Goal: Information Seeking & Learning: Compare options

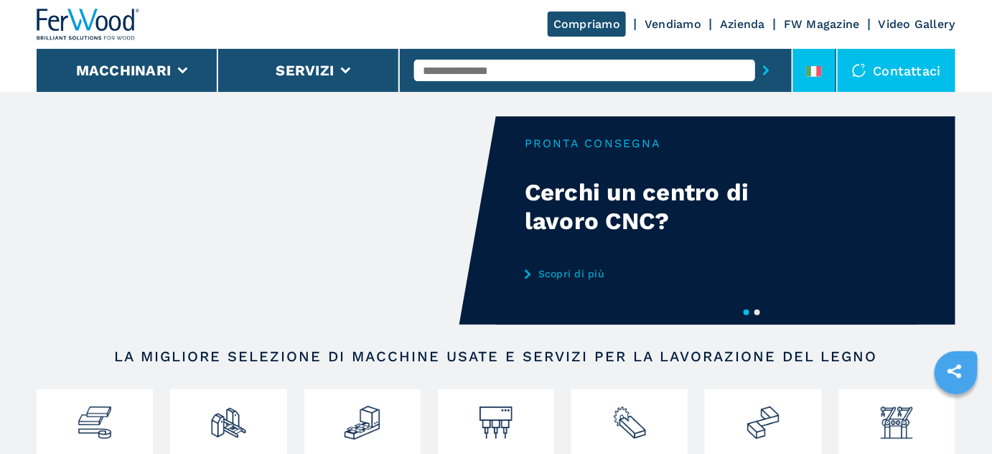
drag, startPoint x: 0, startPoint y: 0, endPoint x: 808, endPoint y: 62, distance: 810.6
click at [808, 62] on li at bounding box center [814, 70] width 43 height 43
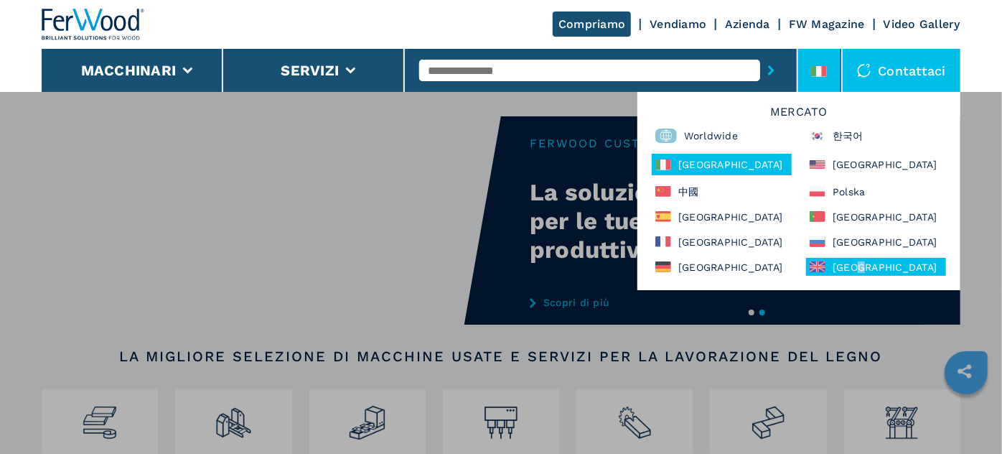
click at [857, 267] on div "United Kingdom" at bounding box center [876, 267] width 140 height 18
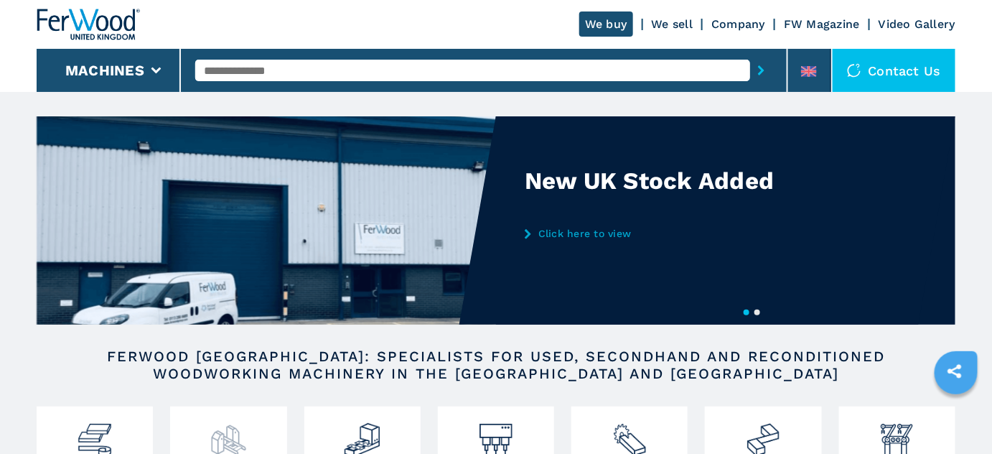
scroll to position [130, 0]
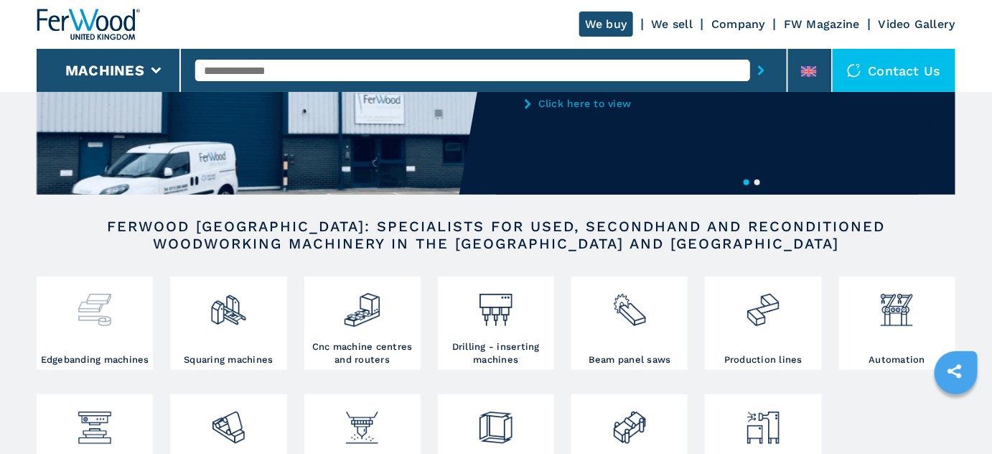
click at [87, 306] on img at bounding box center [94, 304] width 38 height 49
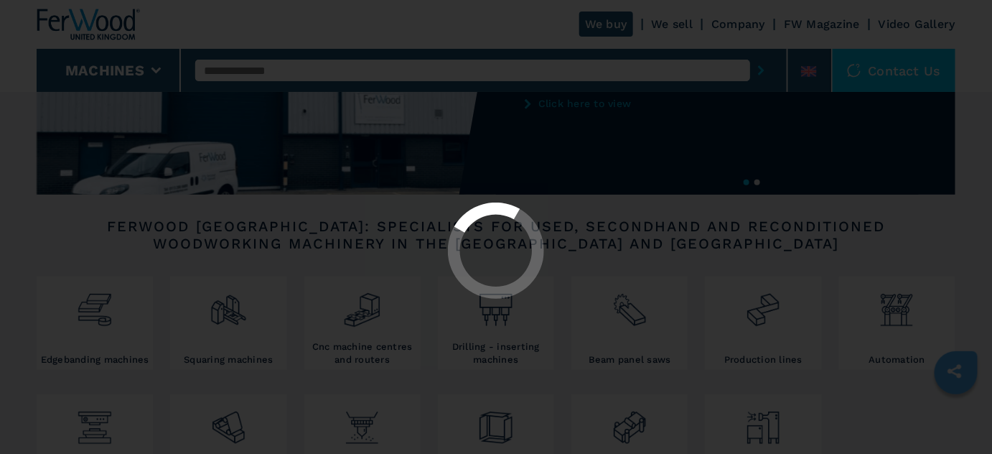
select select "**********"
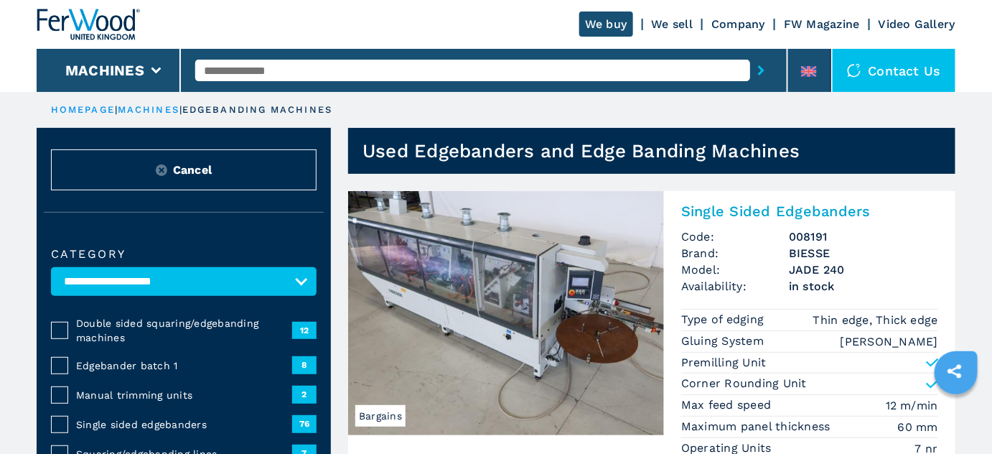
click at [106, 365] on span "Edgebander batch 1" at bounding box center [184, 365] width 216 height 14
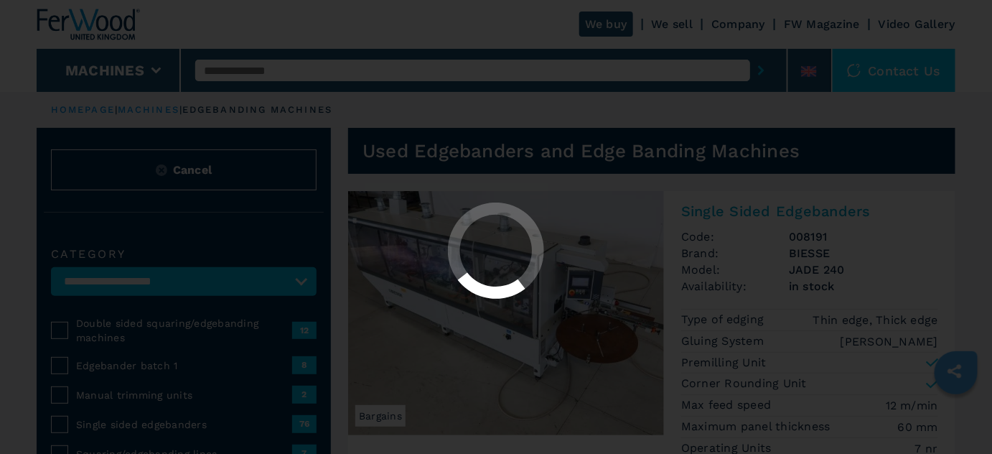
select select "**********"
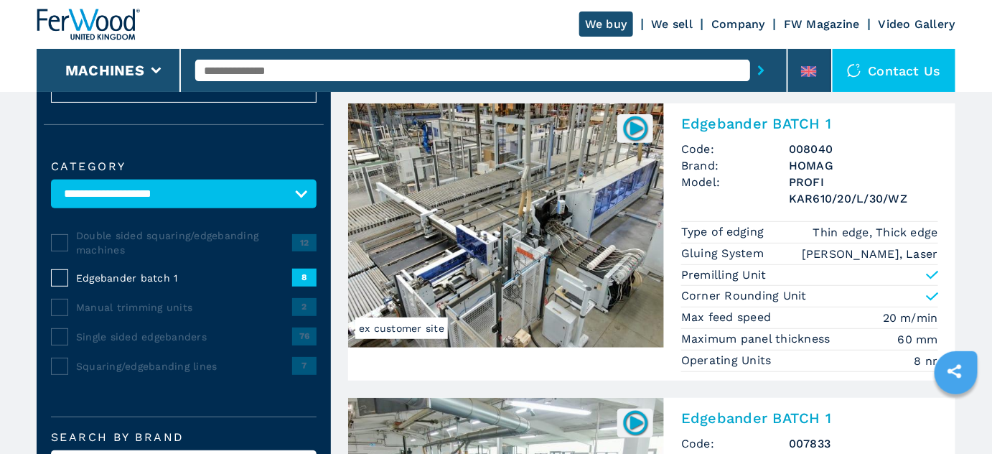
scroll to position [65, 0]
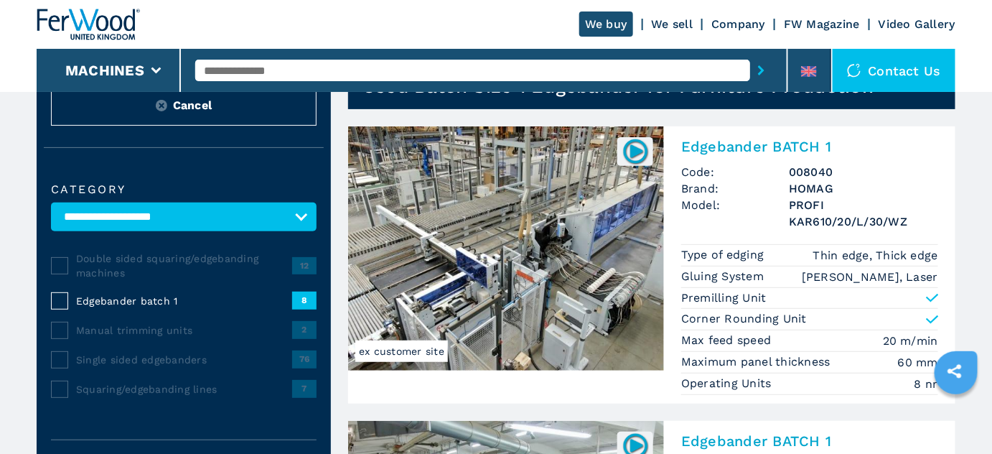
click at [871, 154] on div "Edgebander BATCH 1 Code: 008040 Brand: HOMAG Model: PROFI KAR610/20/L/30/WZ Typ…" at bounding box center [809, 264] width 291 height 277
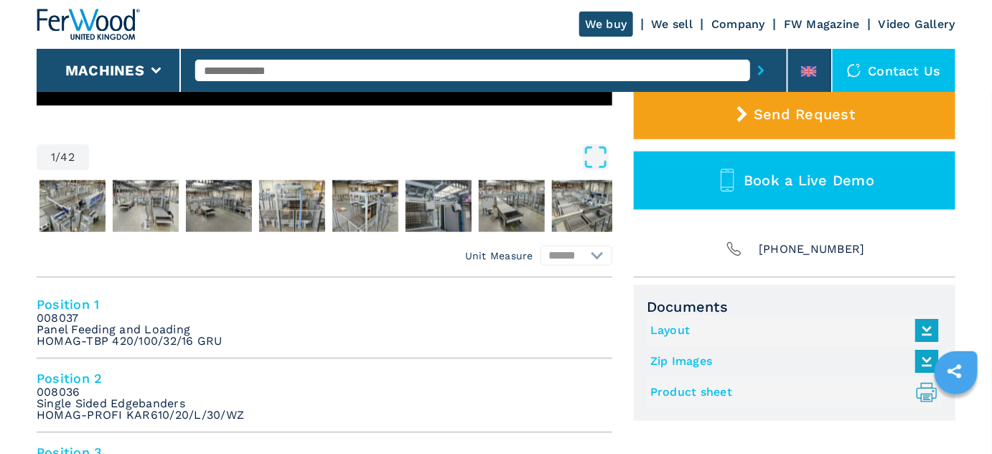
scroll to position [457, 0]
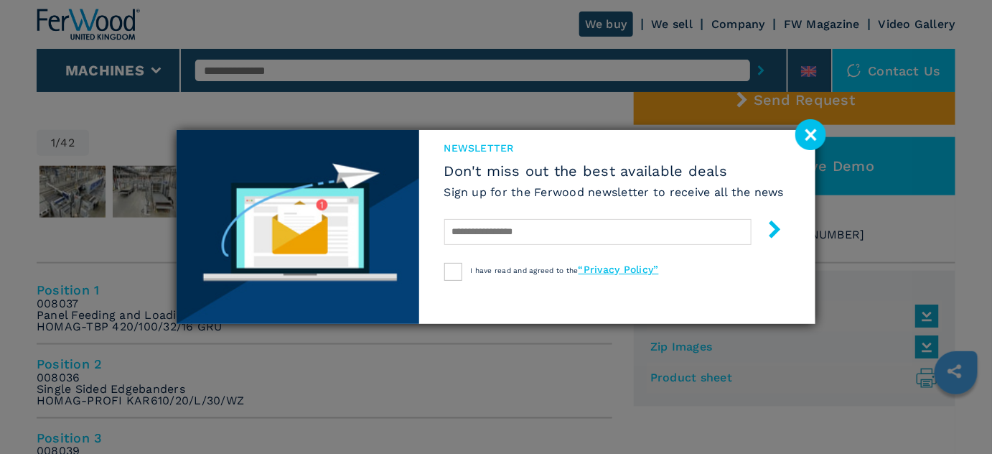
click at [818, 131] on image at bounding box center [810, 134] width 31 height 31
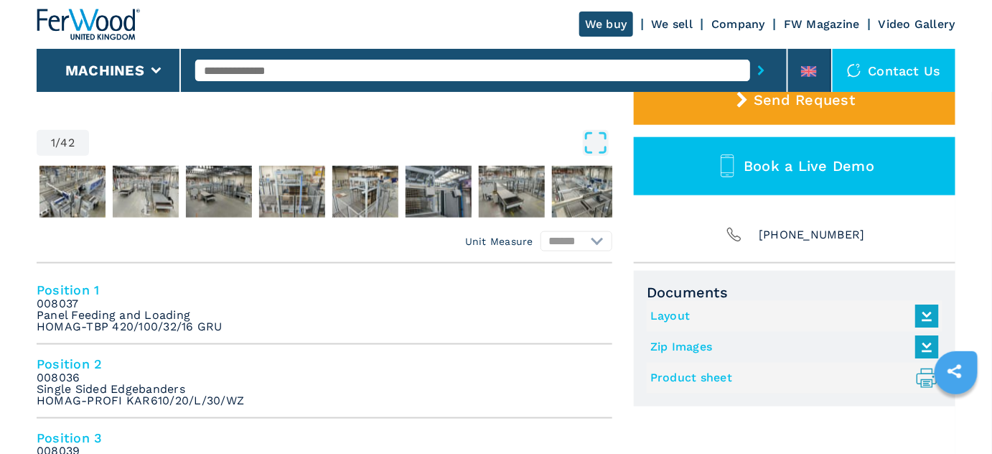
select select "**********"
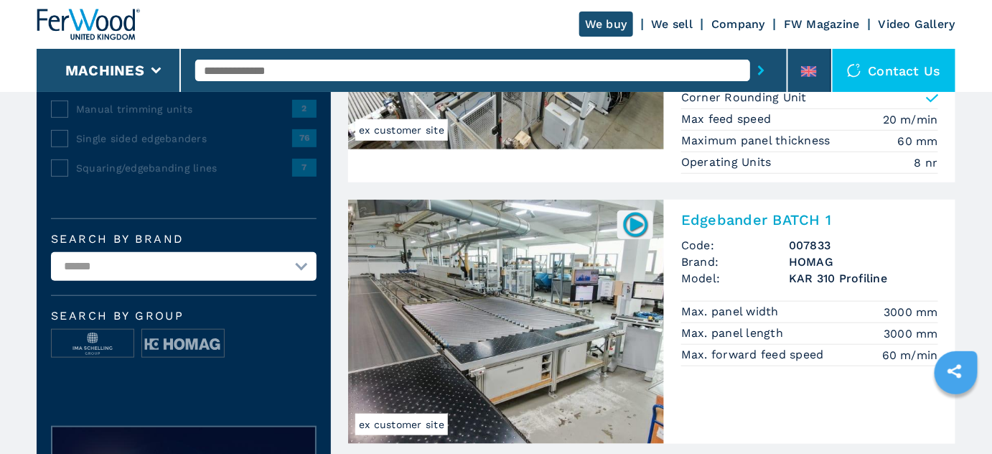
scroll to position [391, 0]
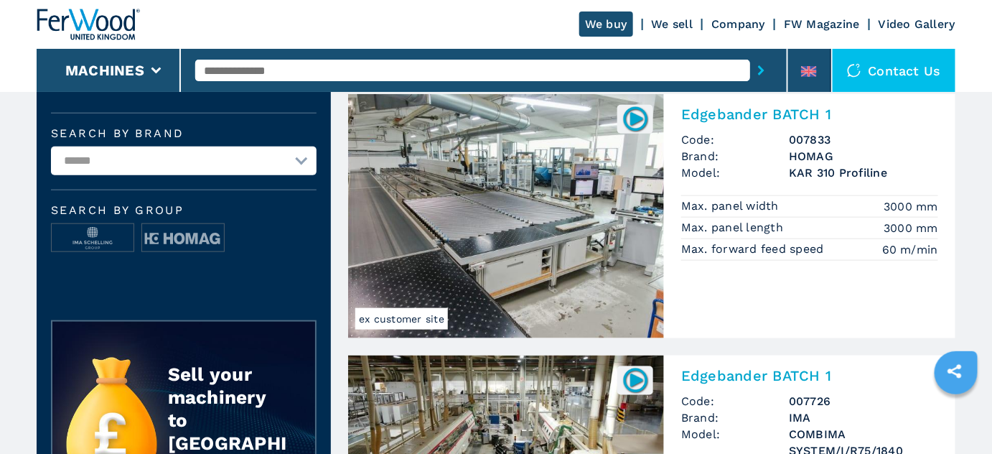
click at [511, 197] on img at bounding box center [506, 216] width 316 height 244
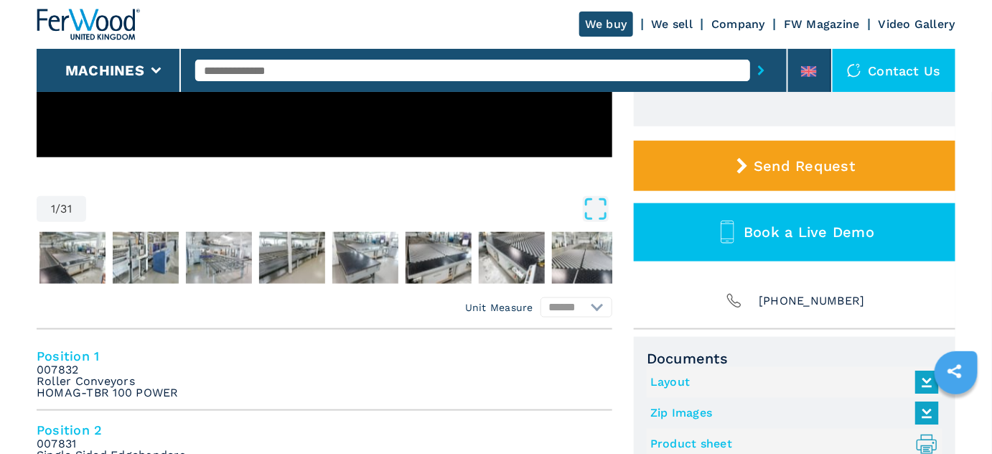
scroll to position [391, 0]
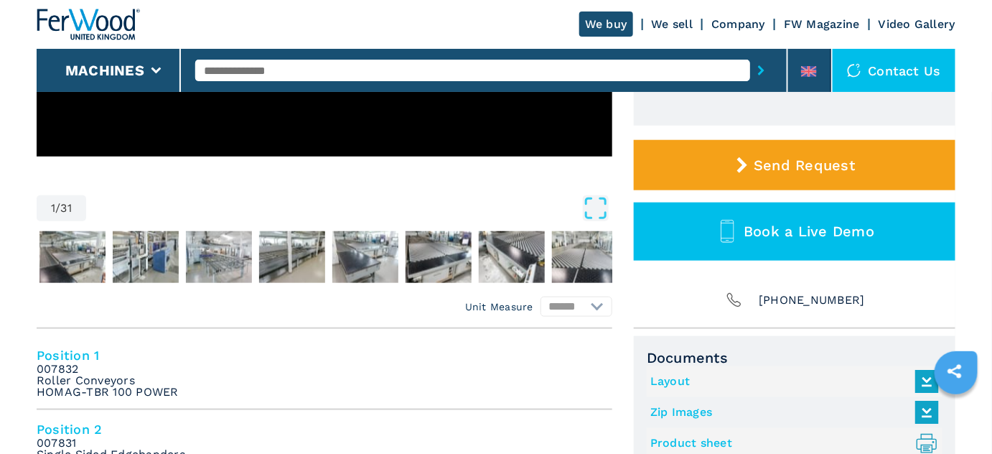
select select "**********"
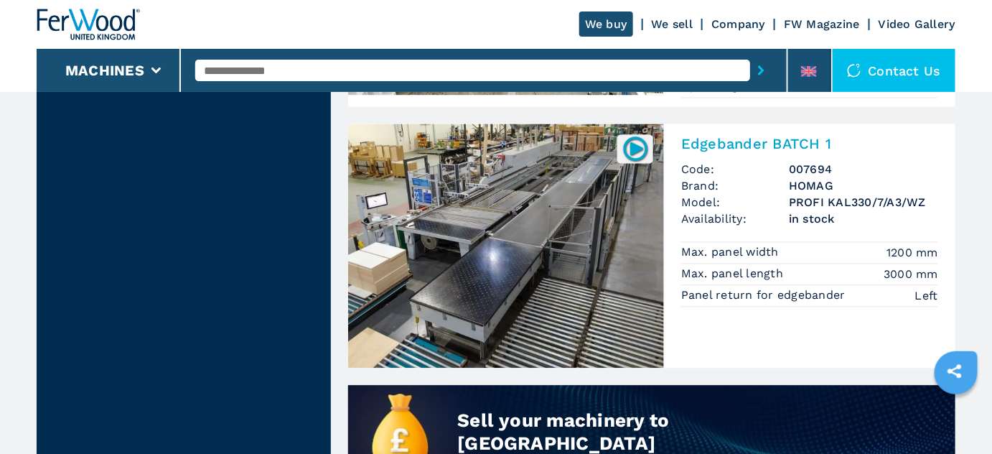
scroll to position [913, 0]
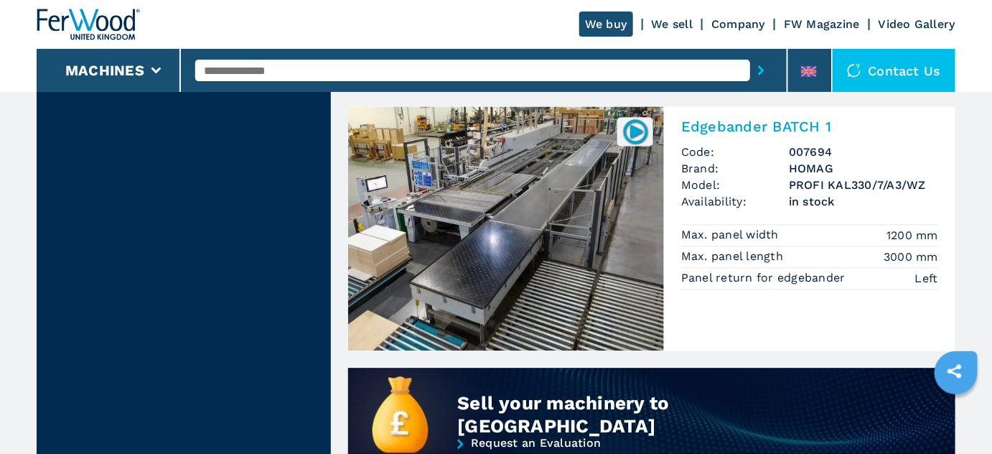
click at [502, 179] on img at bounding box center [506, 228] width 316 height 244
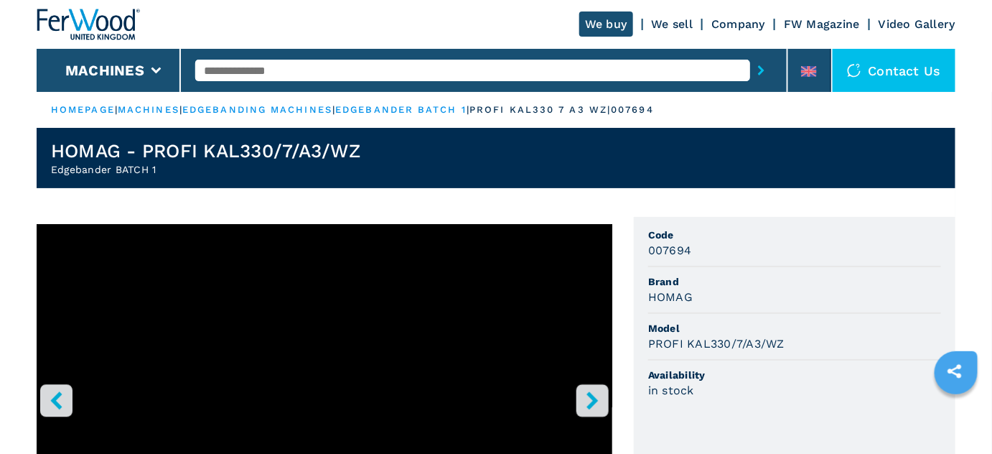
select select "**********"
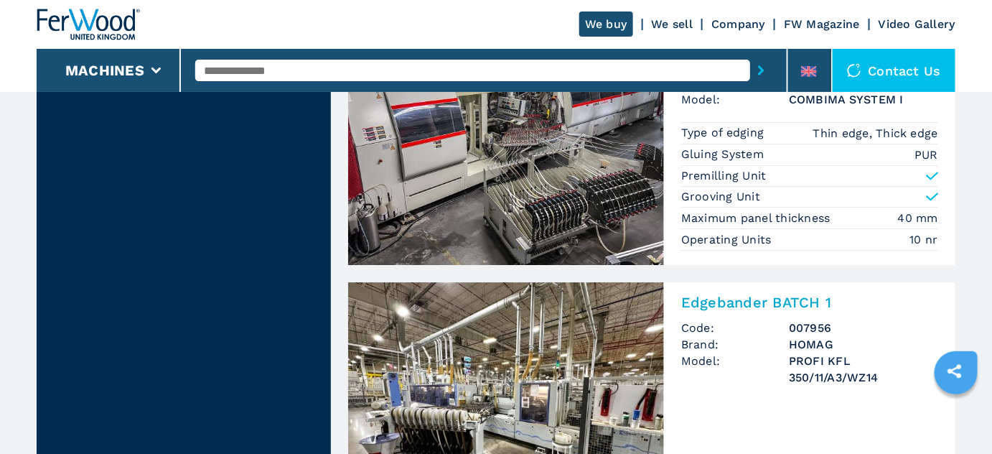
scroll to position [1500, 0]
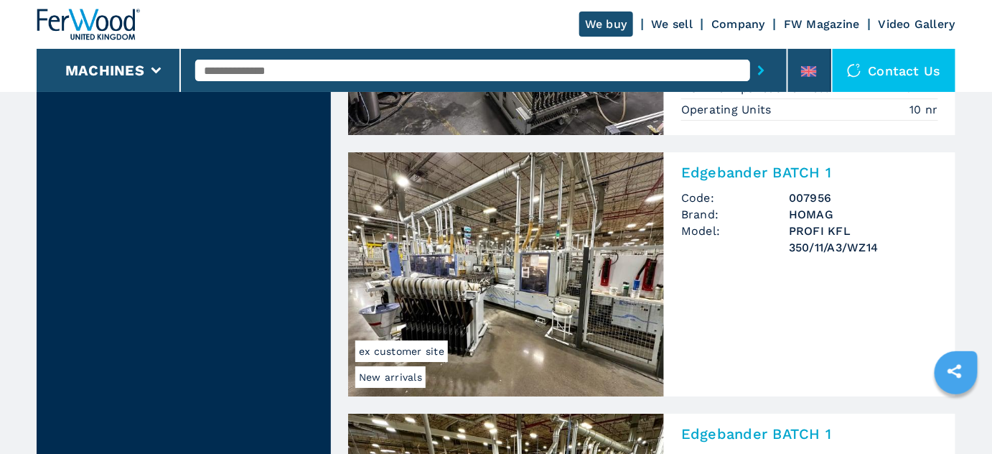
click at [530, 251] on img at bounding box center [506, 274] width 316 height 244
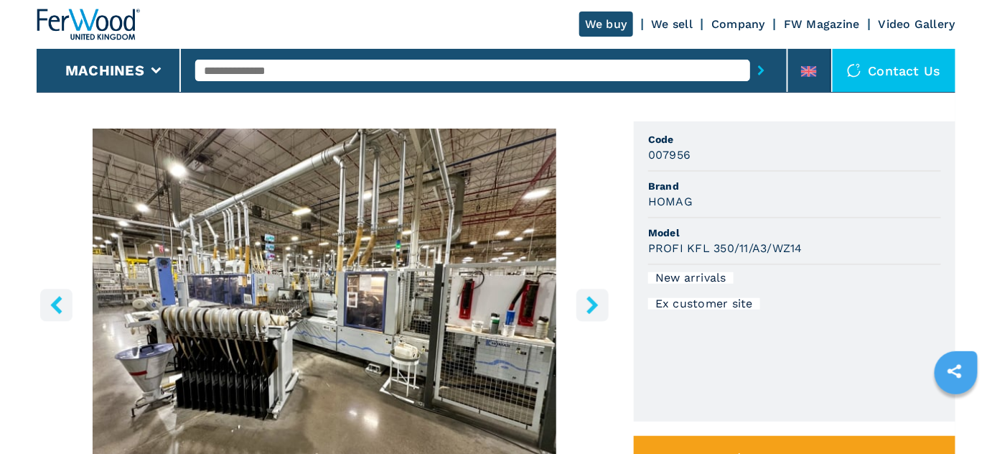
scroll to position [261, 0]
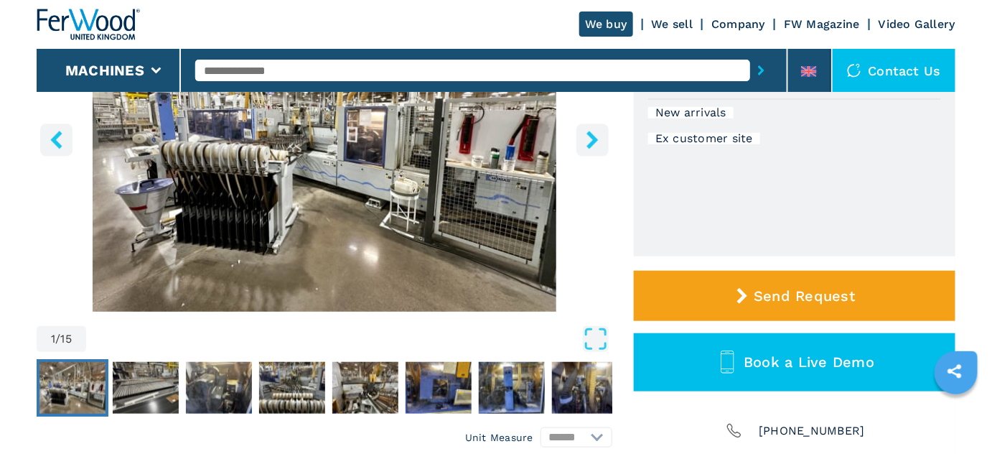
click at [583, 144] on button "right-button" at bounding box center [592, 139] width 32 height 32
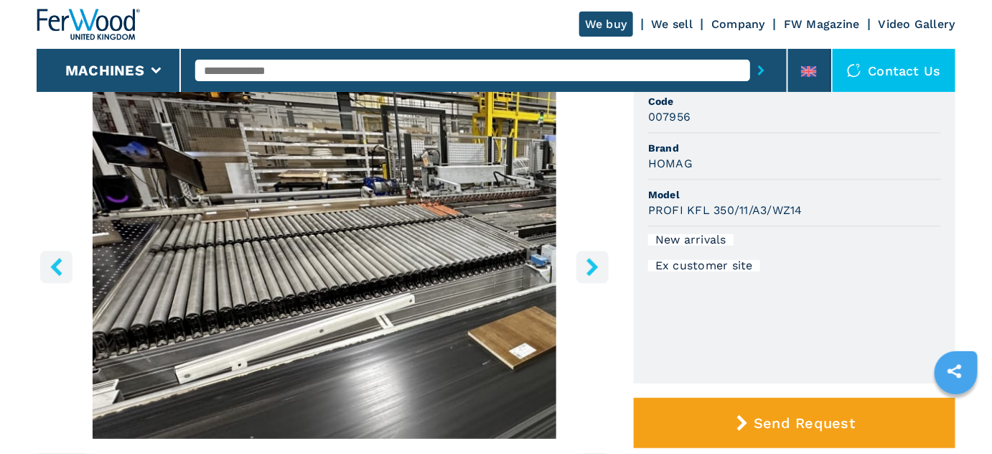
scroll to position [130, 0]
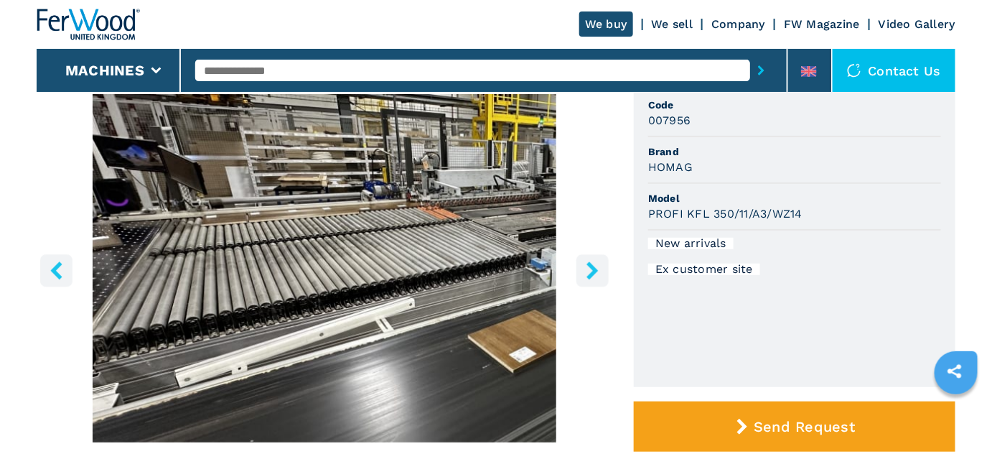
click at [594, 265] on icon "right-button" at bounding box center [593, 270] width 18 height 18
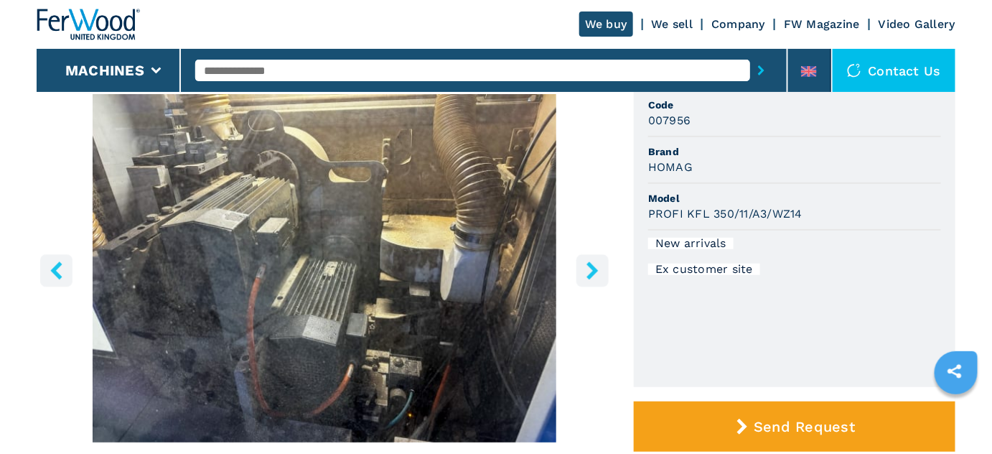
click at [594, 265] on icon "right-button" at bounding box center [593, 270] width 18 height 18
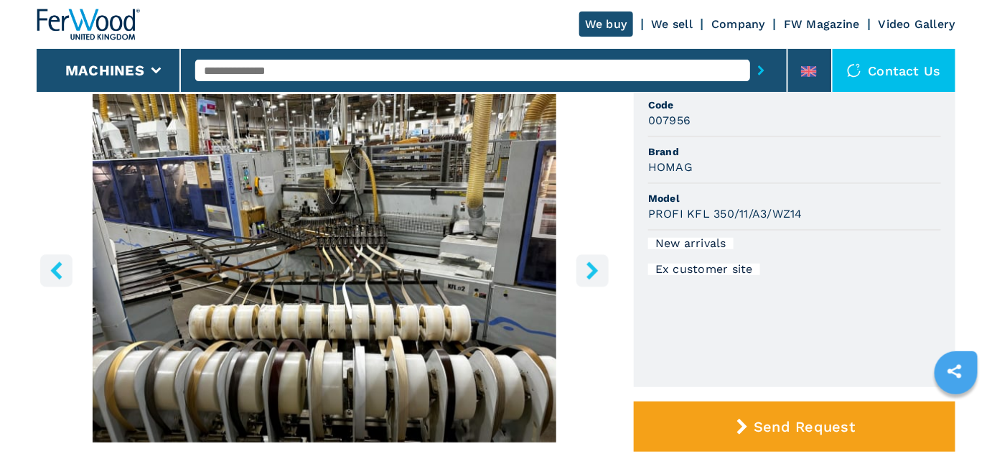
click at [594, 265] on icon "right-button" at bounding box center [593, 270] width 18 height 18
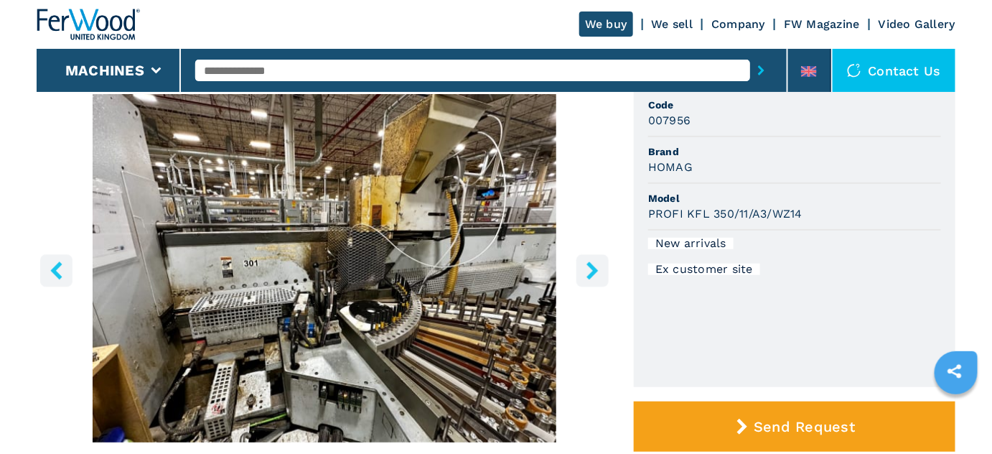
click at [594, 265] on icon "right-button" at bounding box center [593, 270] width 18 height 18
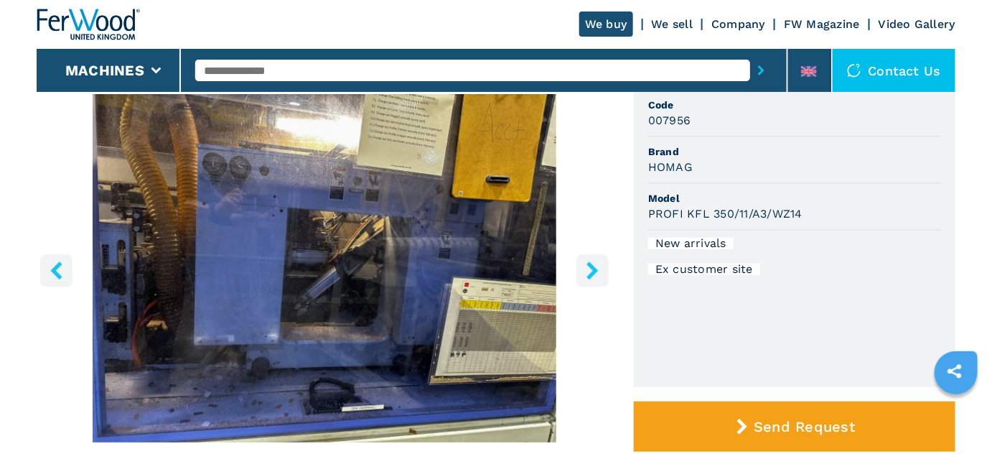
click at [594, 265] on icon "right-button" at bounding box center [593, 270] width 18 height 18
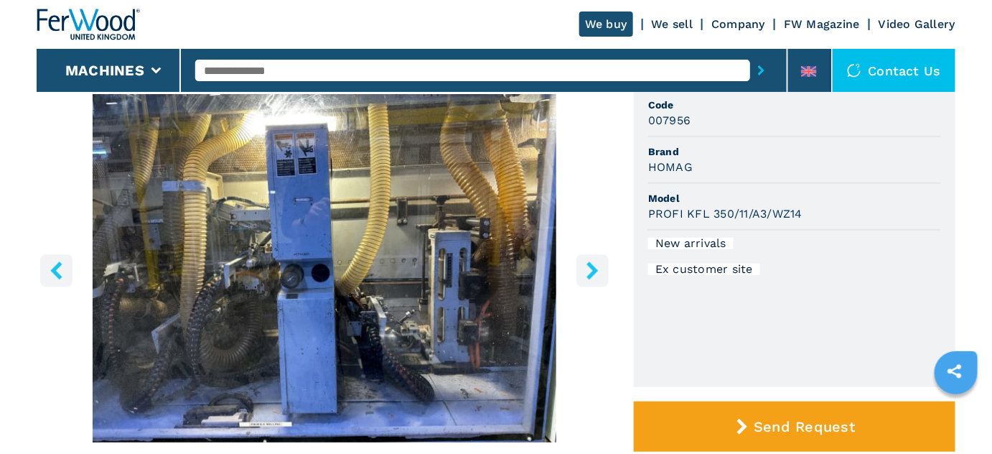
click at [594, 265] on icon "right-button" at bounding box center [593, 270] width 18 height 18
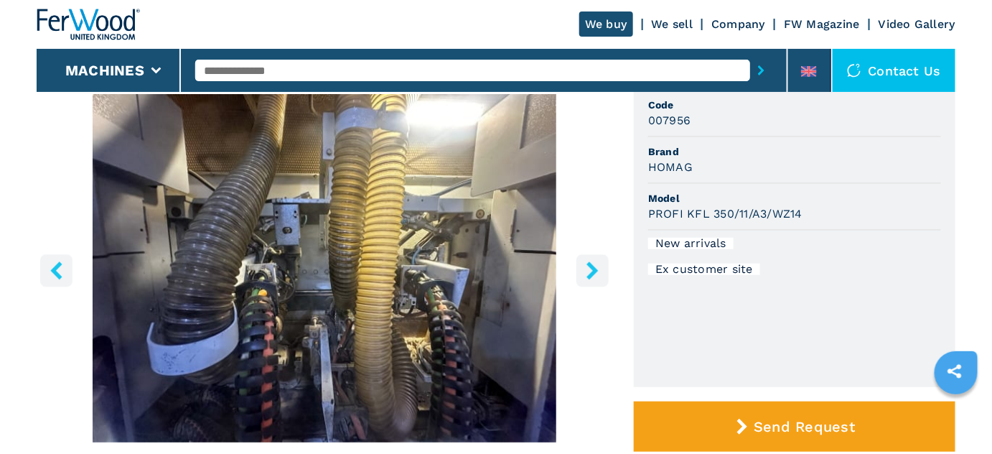
click at [594, 265] on icon "right-button" at bounding box center [593, 270] width 18 height 18
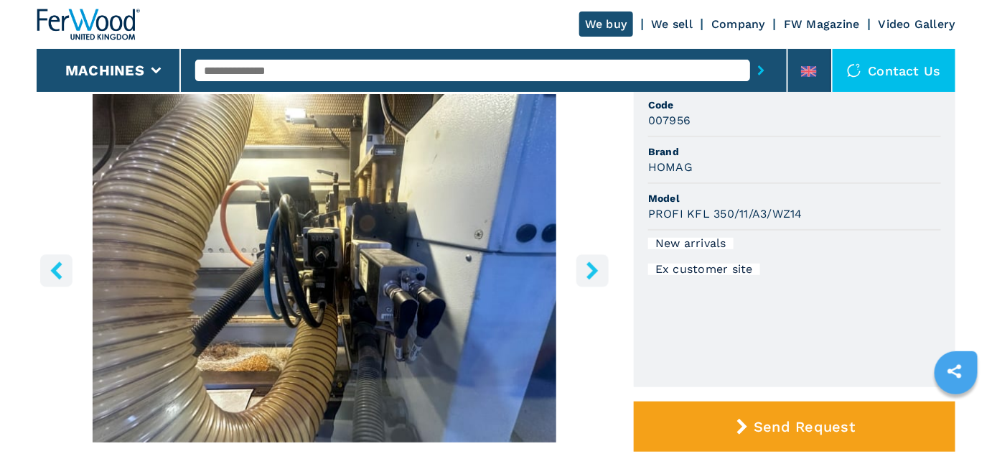
click at [594, 265] on icon "right-button" at bounding box center [593, 270] width 18 height 18
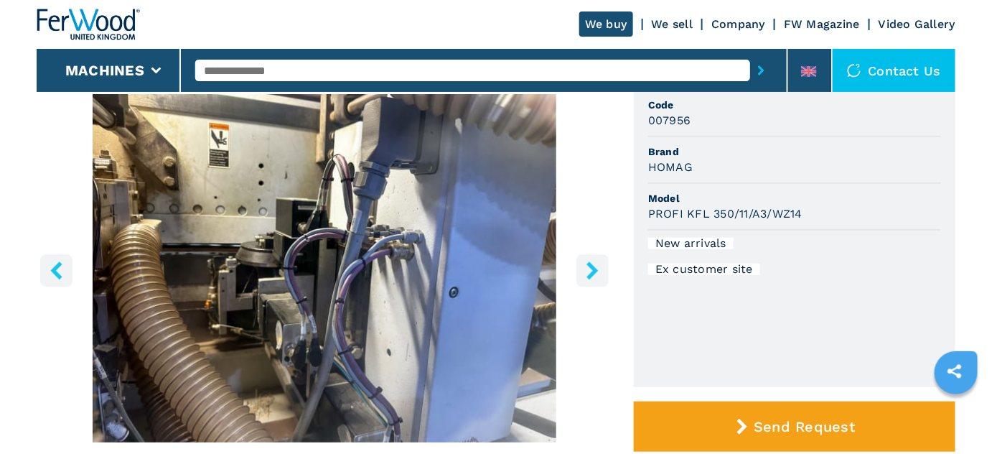
click at [594, 265] on icon "right-button" at bounding box center [593, 270] width 18 height 18
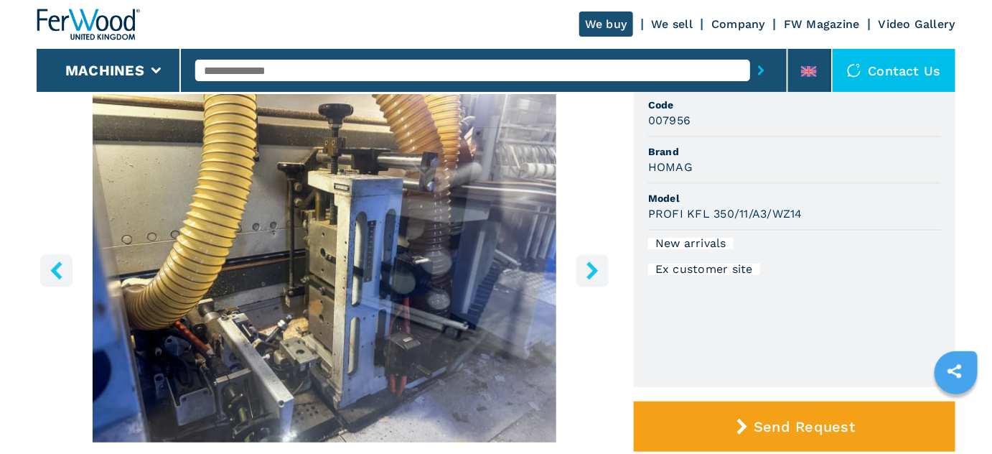
click at [594, 265] on icon "right-button" at bounding box center [593, 270] width 18 height 18
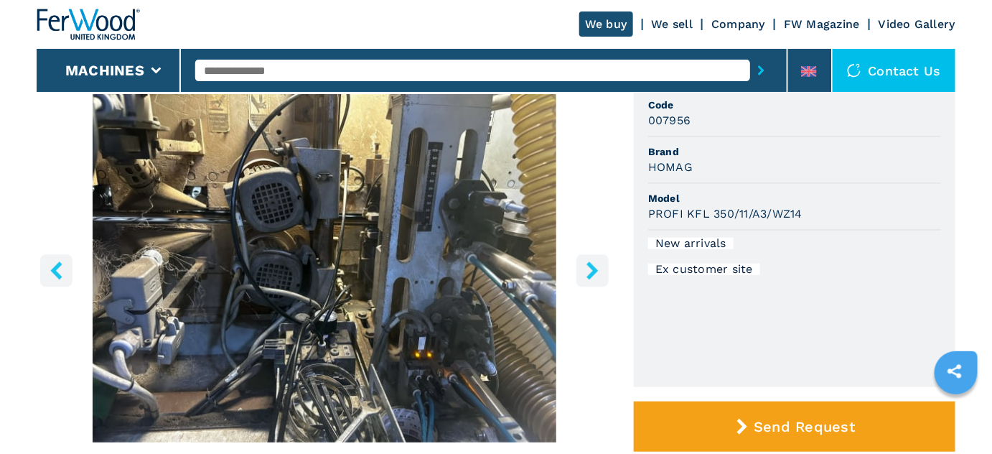
click at [594, 265] on icon "right-button" at bounding box center [593, 270] width 18 height 18
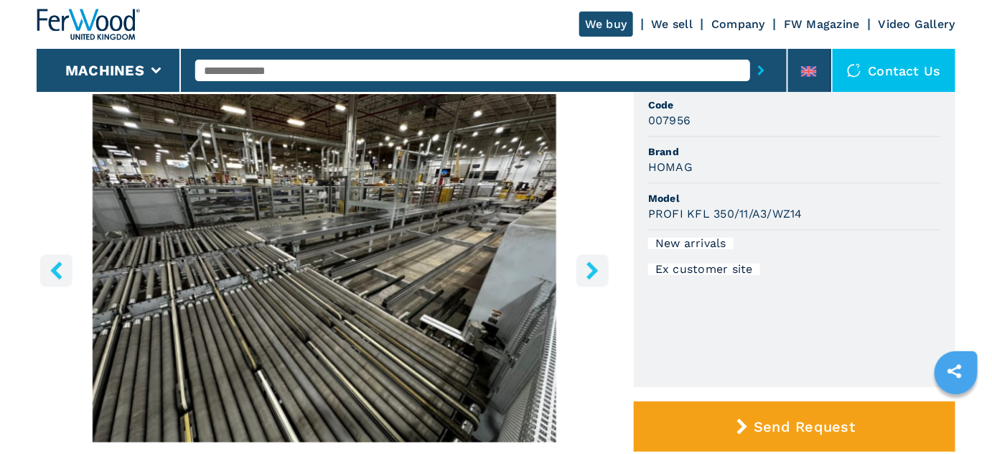
click at [594, 265] on icon "right-button" at bounding box center [593, 270] width 18 height 18
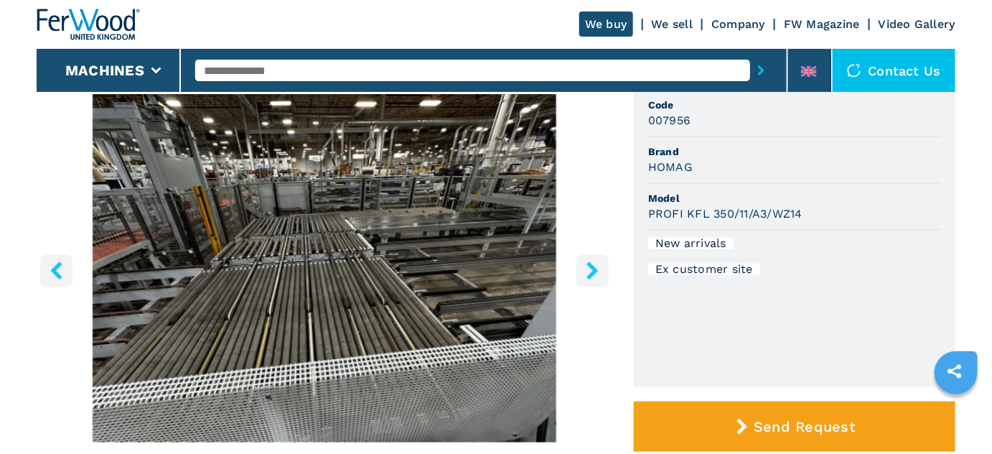
click at [592, 265] on icon "right-button" at bounding box center [591, 270] width 11 height 18
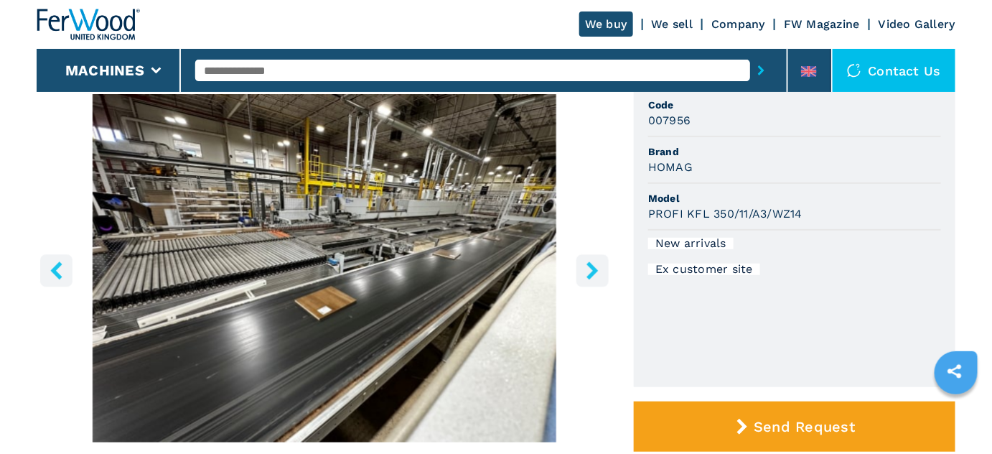
click at [592, 265] on icon "right-button" at bounding box center [591, 270] width 11 height 18
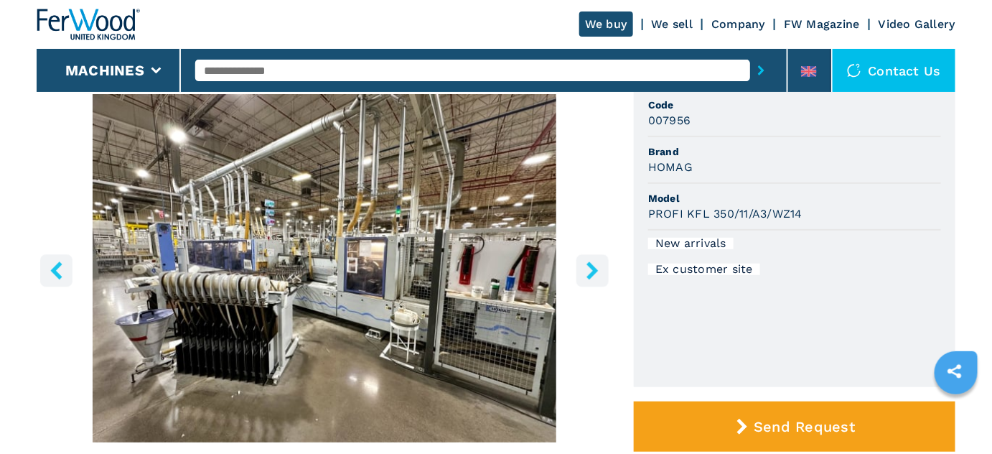
click at [592, 265] on icon "right-button" at bounding box center [591, 270] width 11 height 18
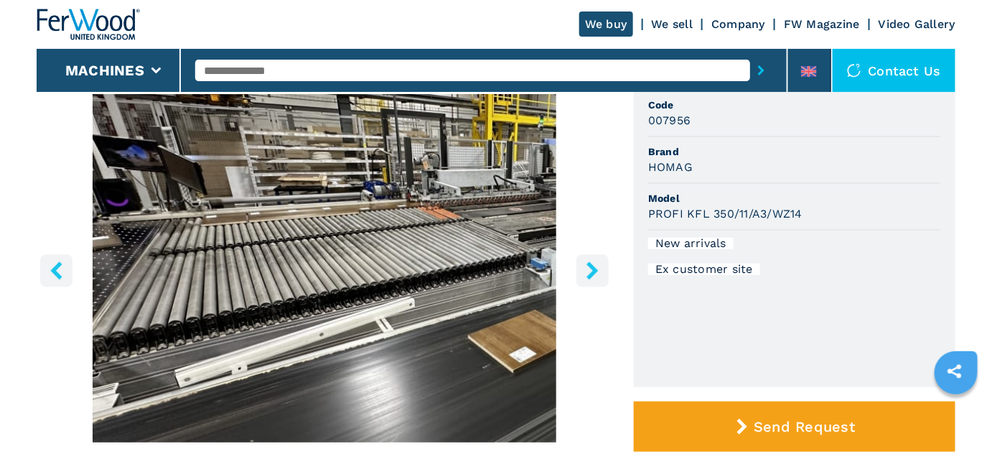
click at [592, 265] on icon "right-button" at bounding box center [591, 270] width 11 height 18
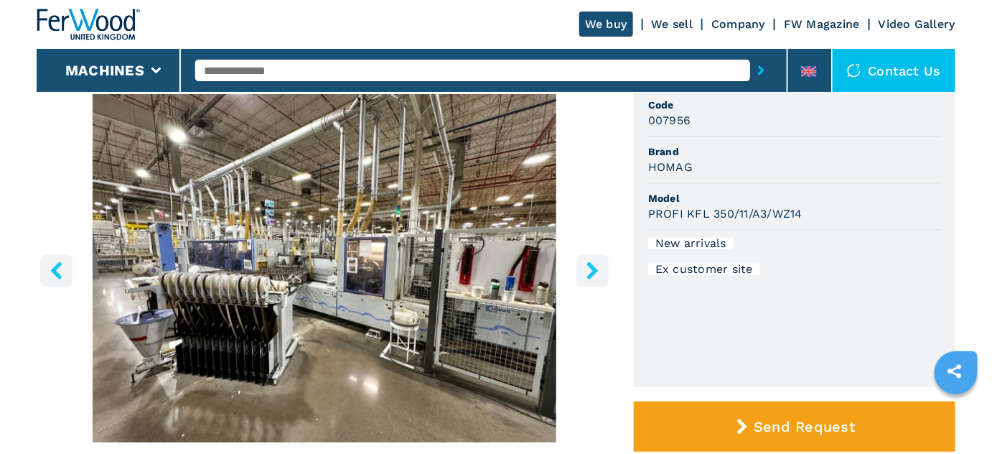
select select "**********"
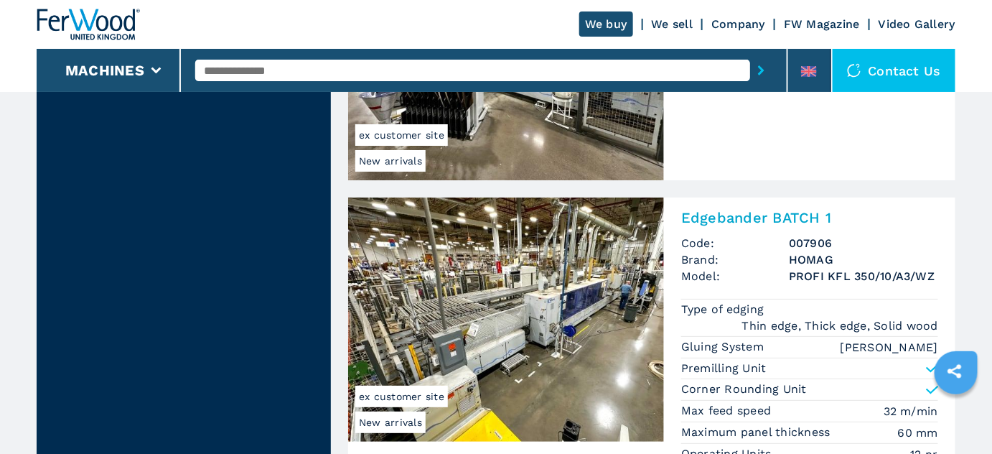
scroll to position [1696, 0]
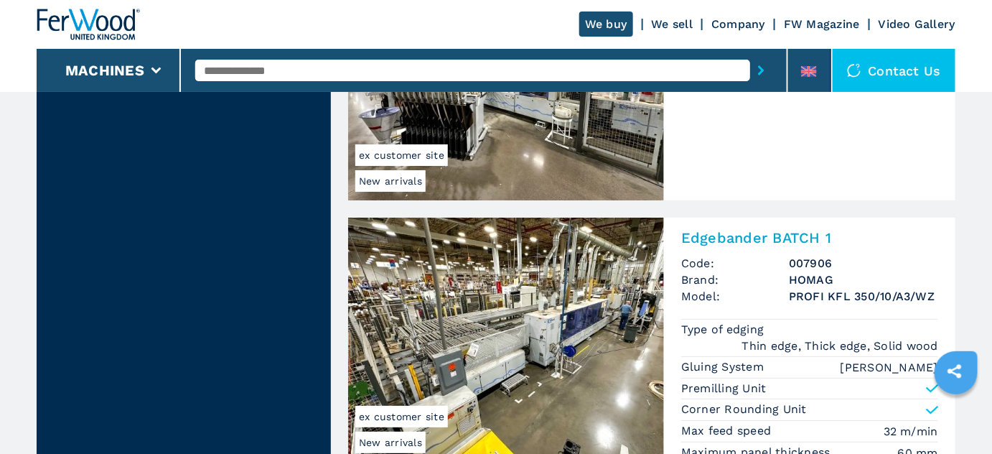
click at [556, 276] on img at bounding box center [506, 339] width 316 height 244
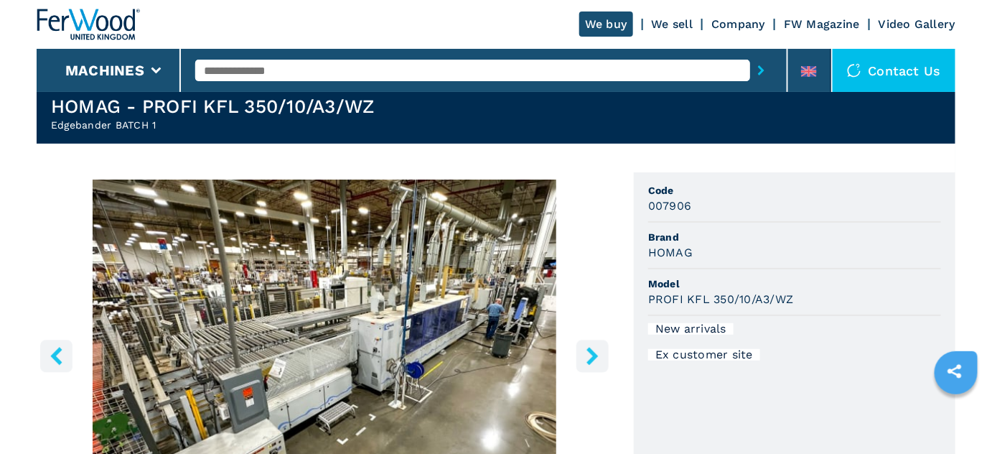
scroll to position [65, 0]
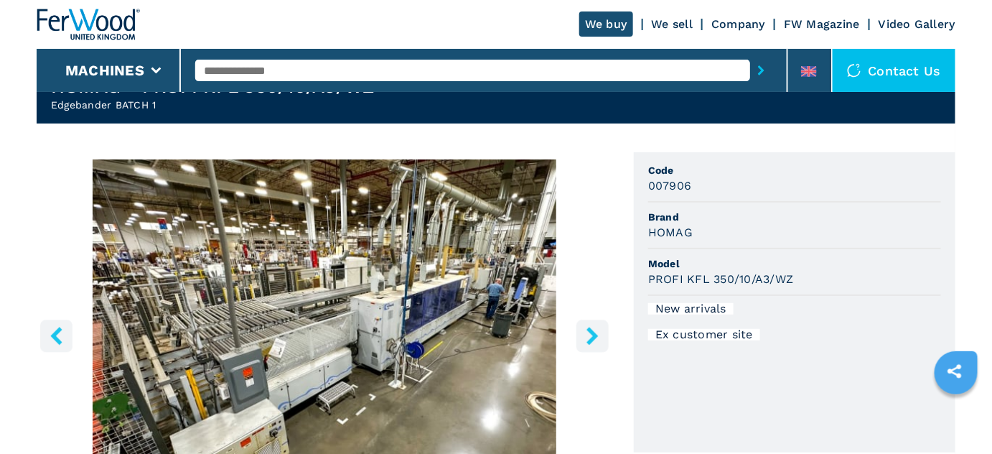
click at [595, 334] on icon "right-button" at bounding box center [591, 336] width 11 height 18
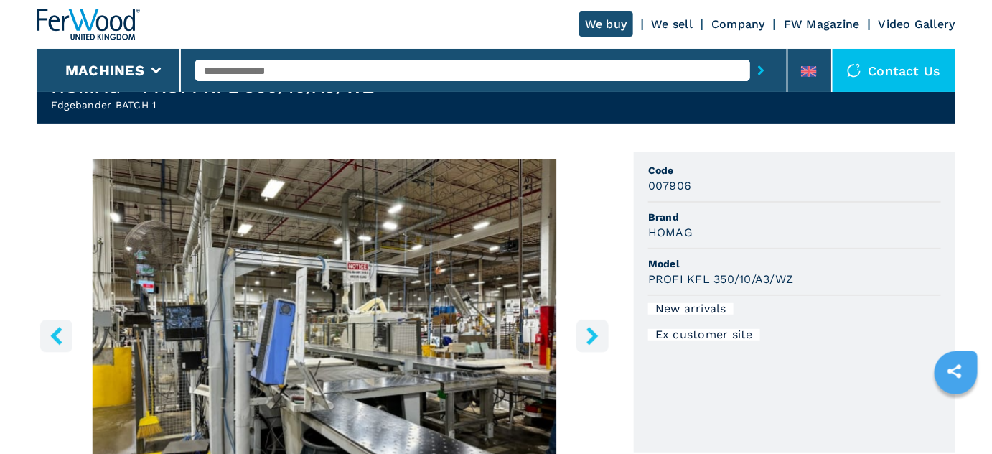
click at [594, 334] on icon "right-button" at bounding box center [591, 336] width 11 height 18
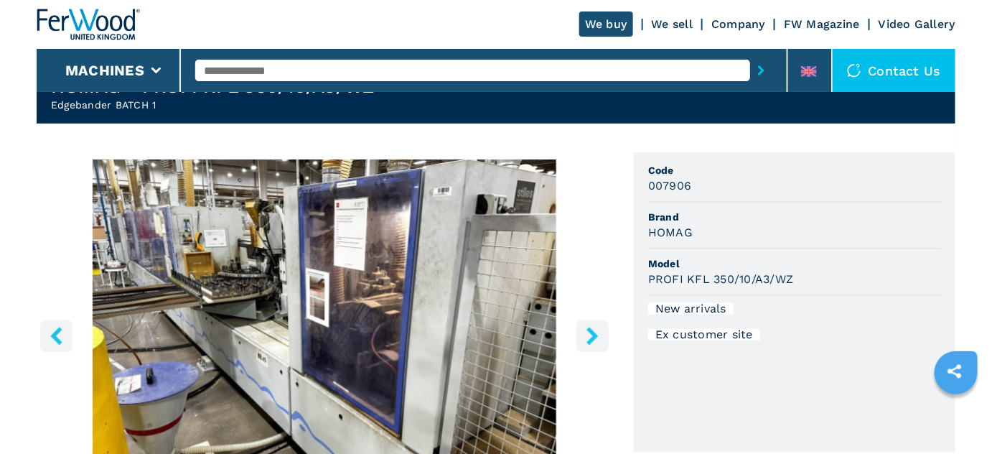
click at [594, 334] on icon "right-button" at bounding box center [591, 336] width 11 height 18
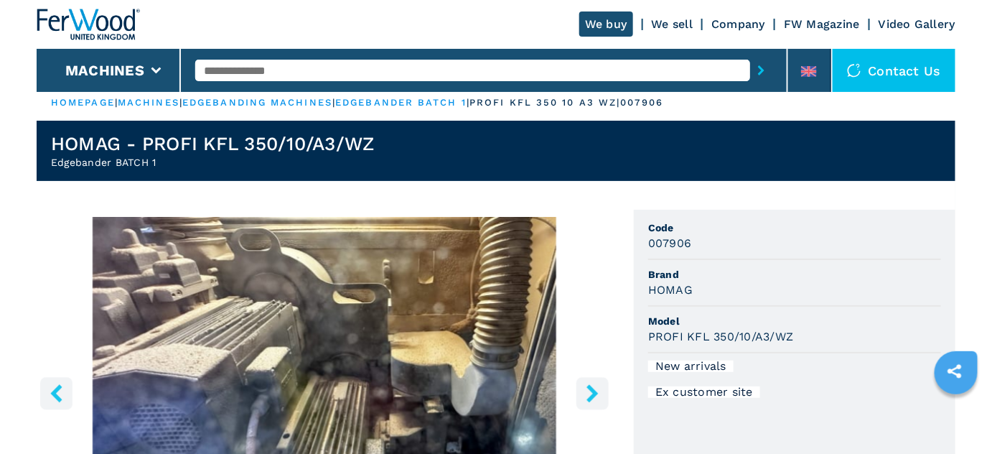
scroll to position [0, 0]
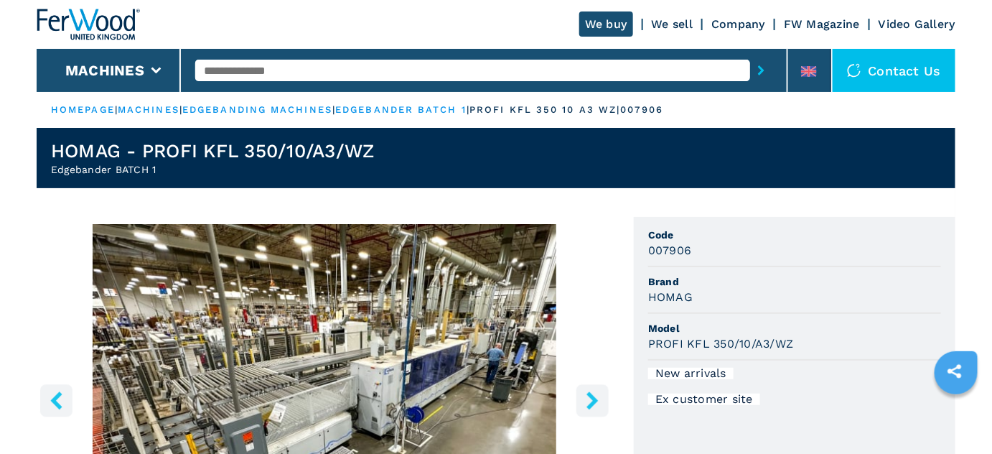
select select "**********"
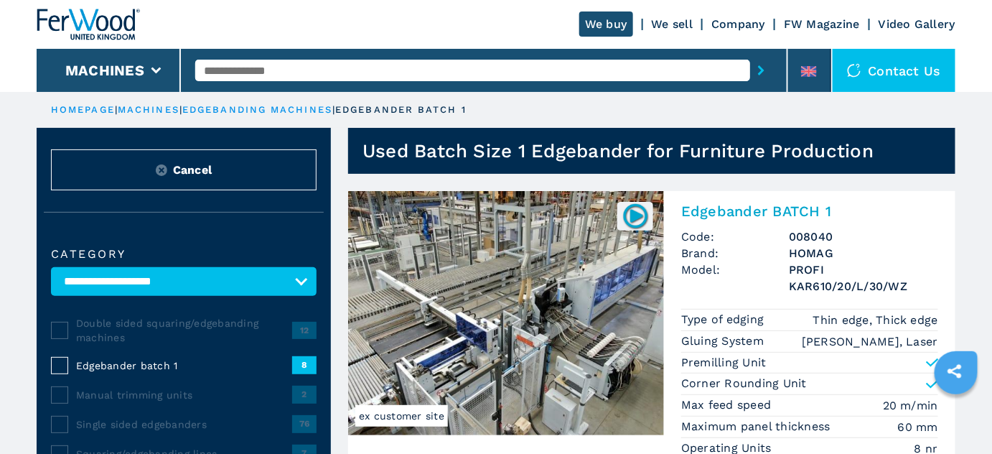
scroll to position [65, 0]
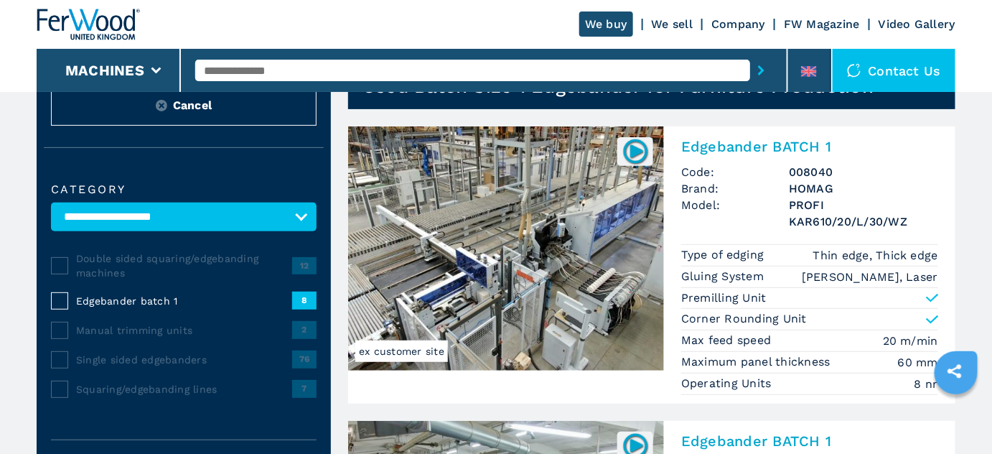
click at [569, 240] on img at bounding box center [506, 248] width 316 height 244
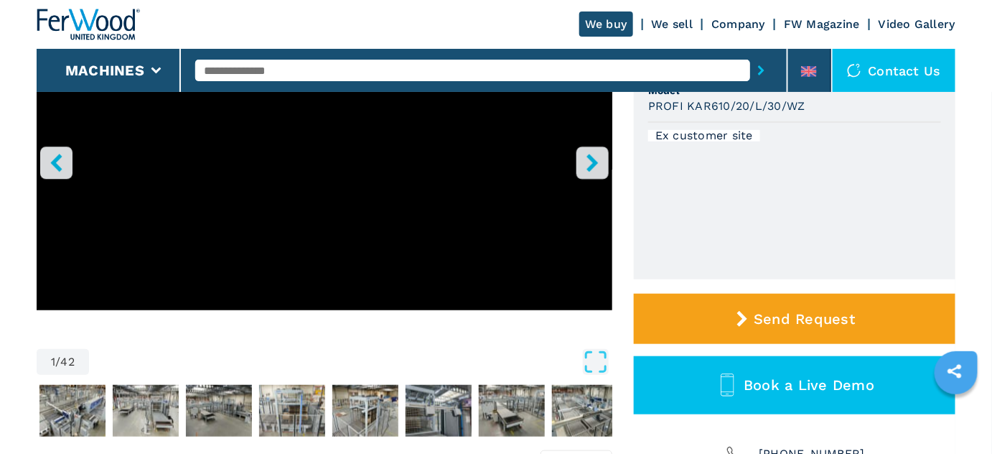
scroll to position [391, 0]
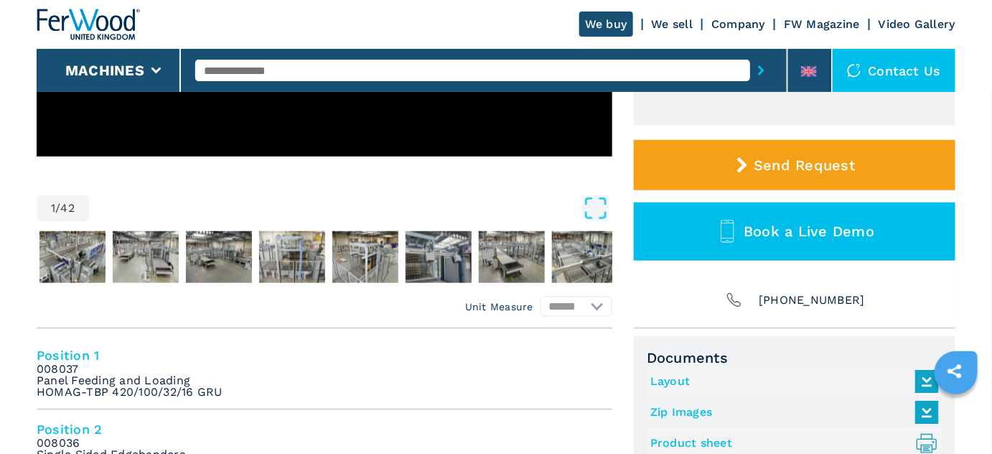
select select "**********"
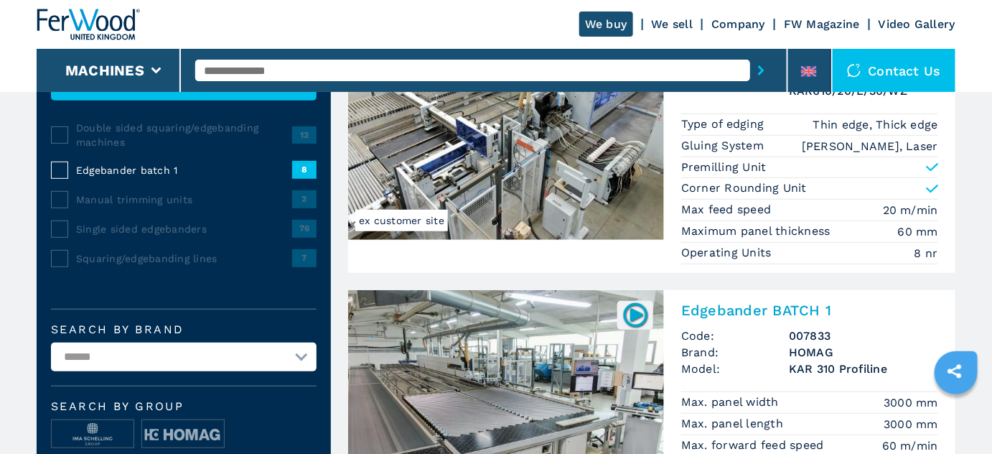
scroll to position [326, 0]
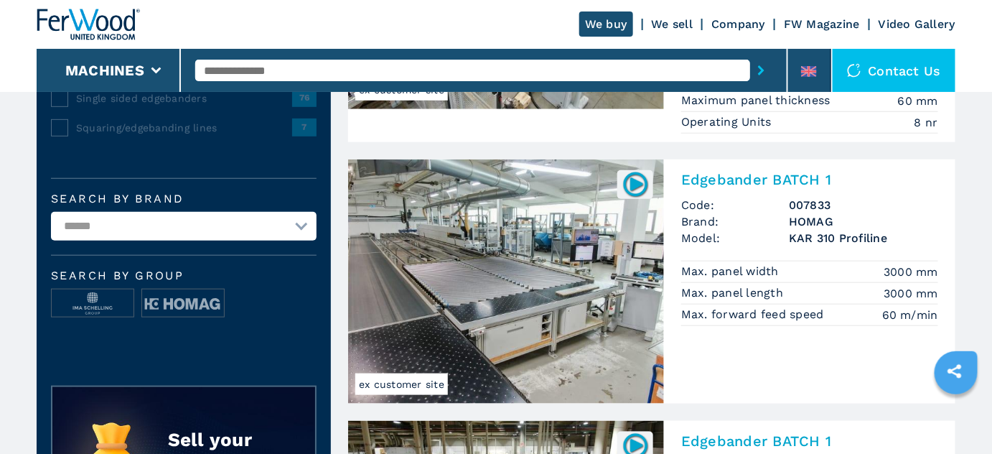
click at [495, 249] on img at bounding box center [506, 281] width 316 height 244
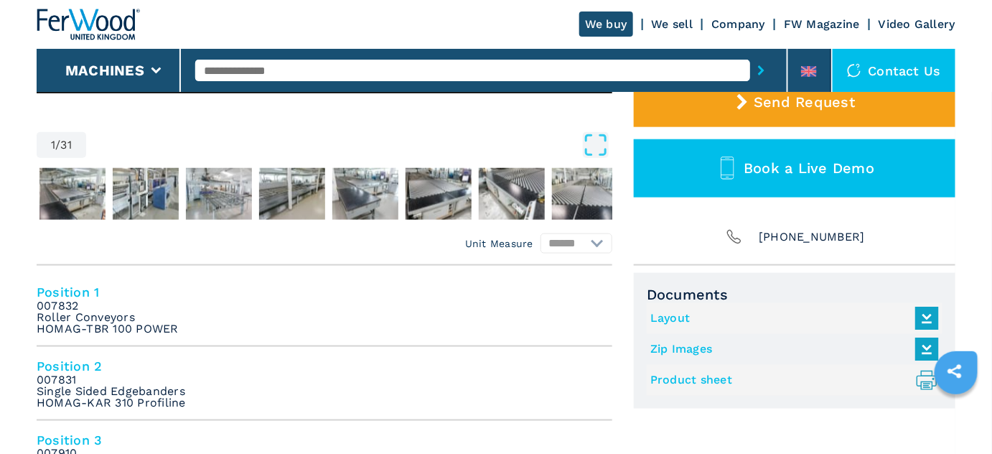
scroll to position [457, 0]
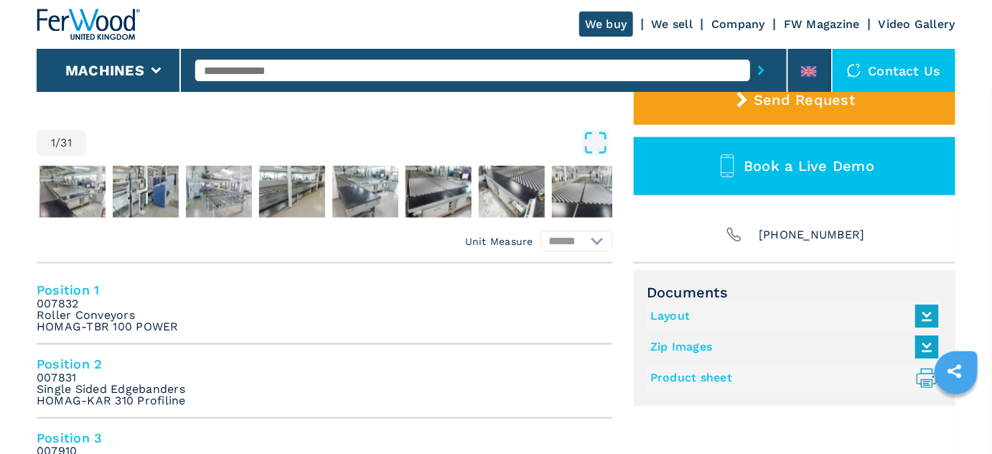
select select "**********"
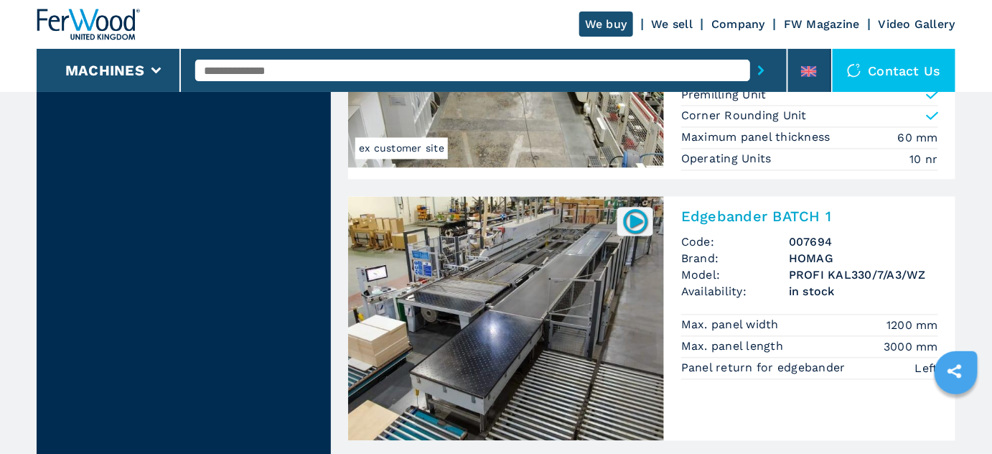
scroll to position [913, 0]
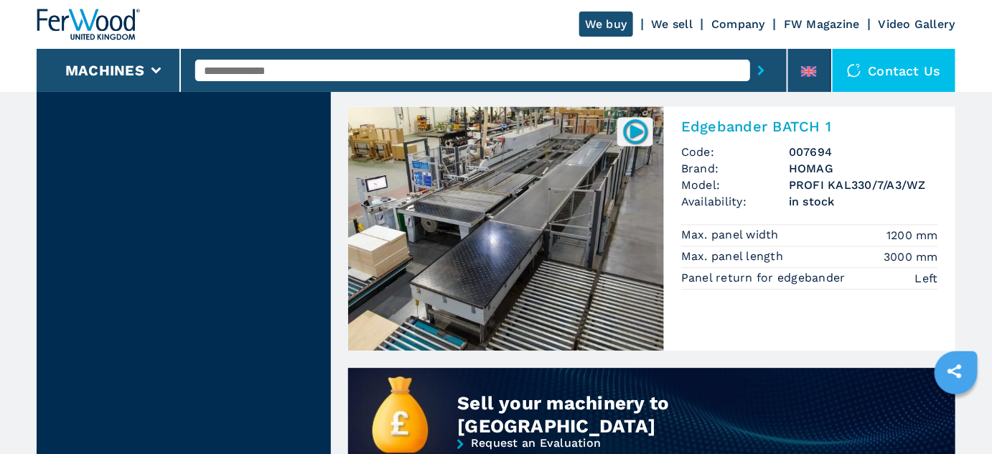
click at [533, 208] on img at bounding box center [506, 228] width 316 height 244
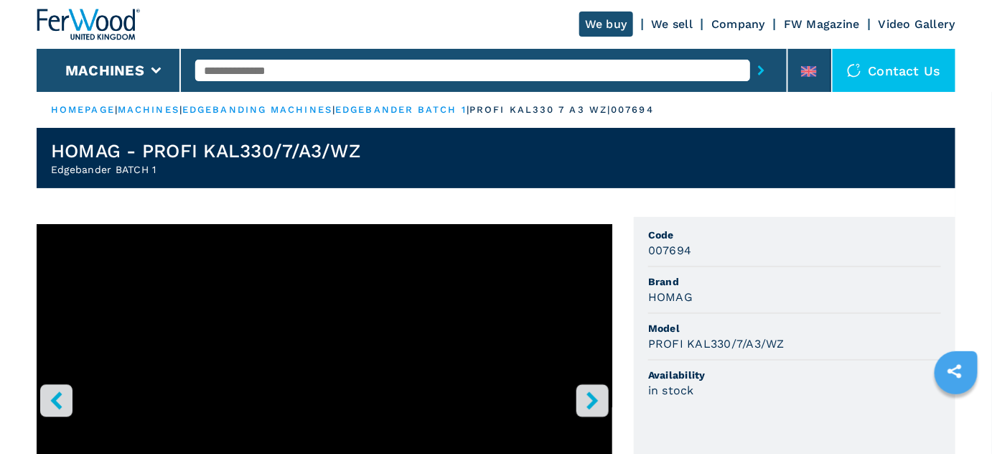
select select "**********"
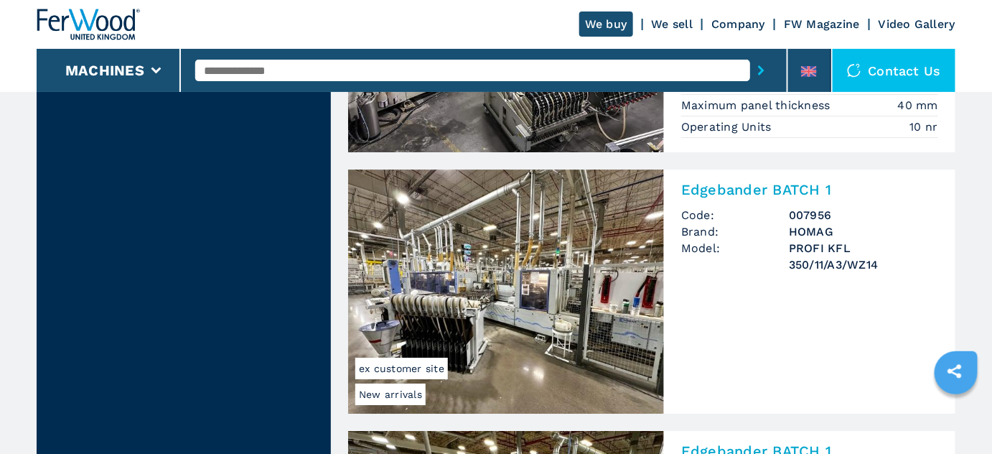
scroll to position [1565, 0]
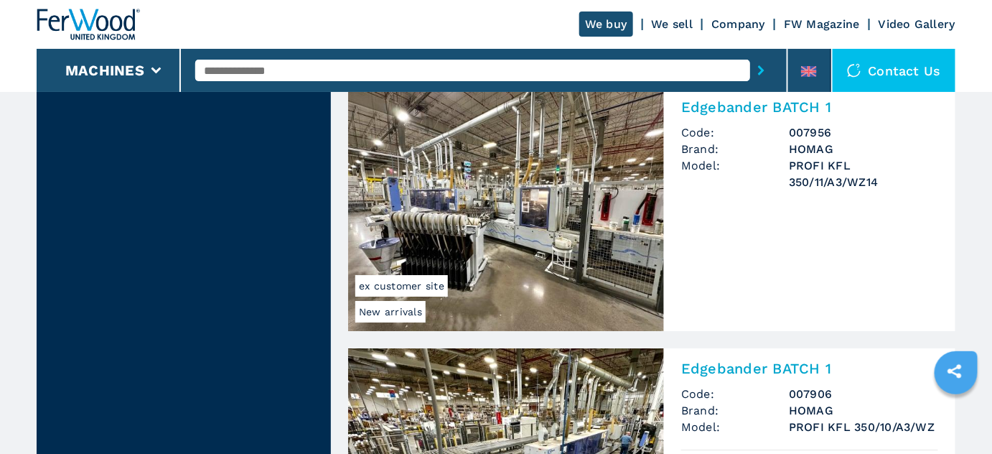
click at [537, 215] on img at bounding box center [506, 209] width 316 height 244
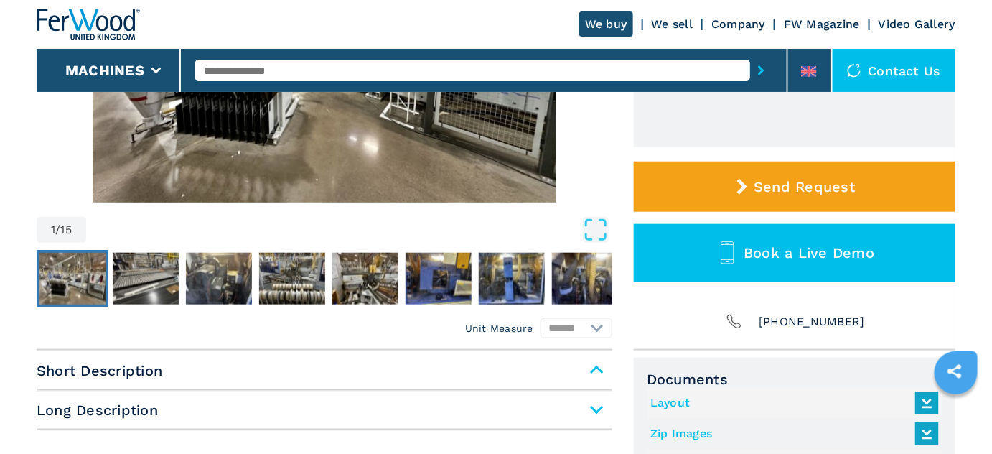
scroll to position [457, 0]
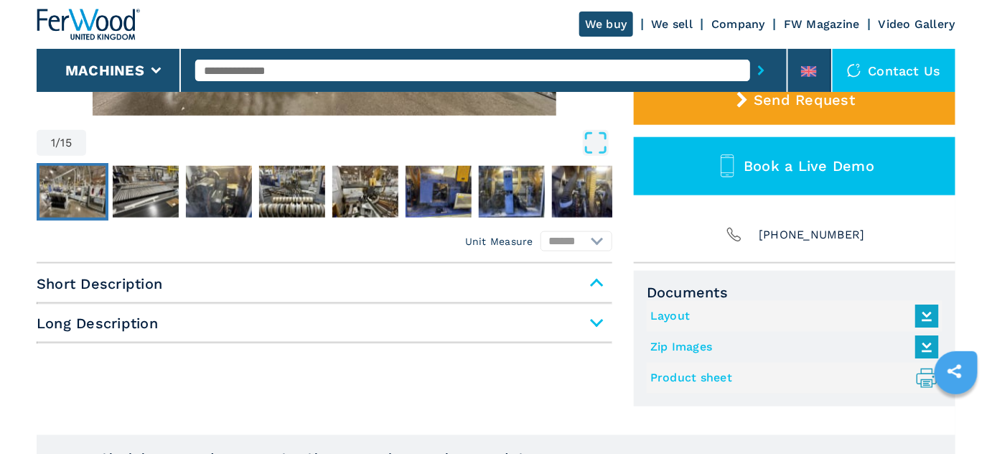
select select "**********"
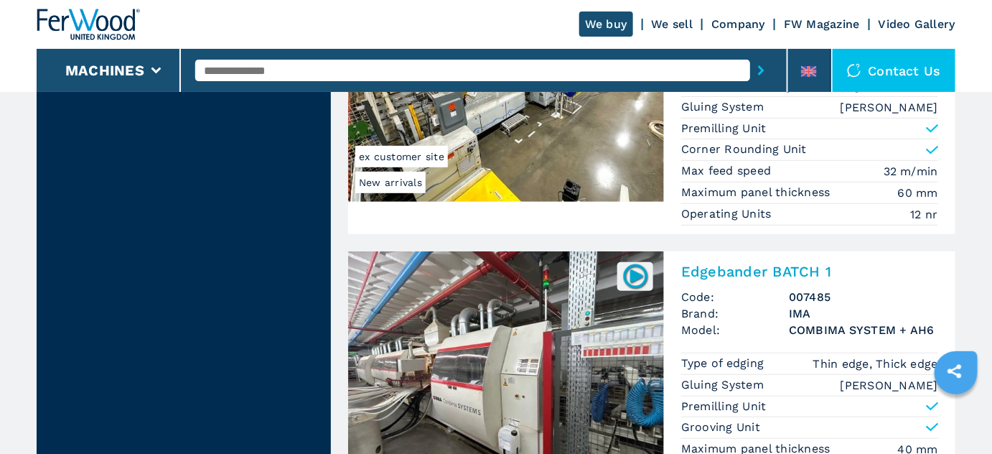
scroll to position [1957, 0]
